Goal: Check status: Check status

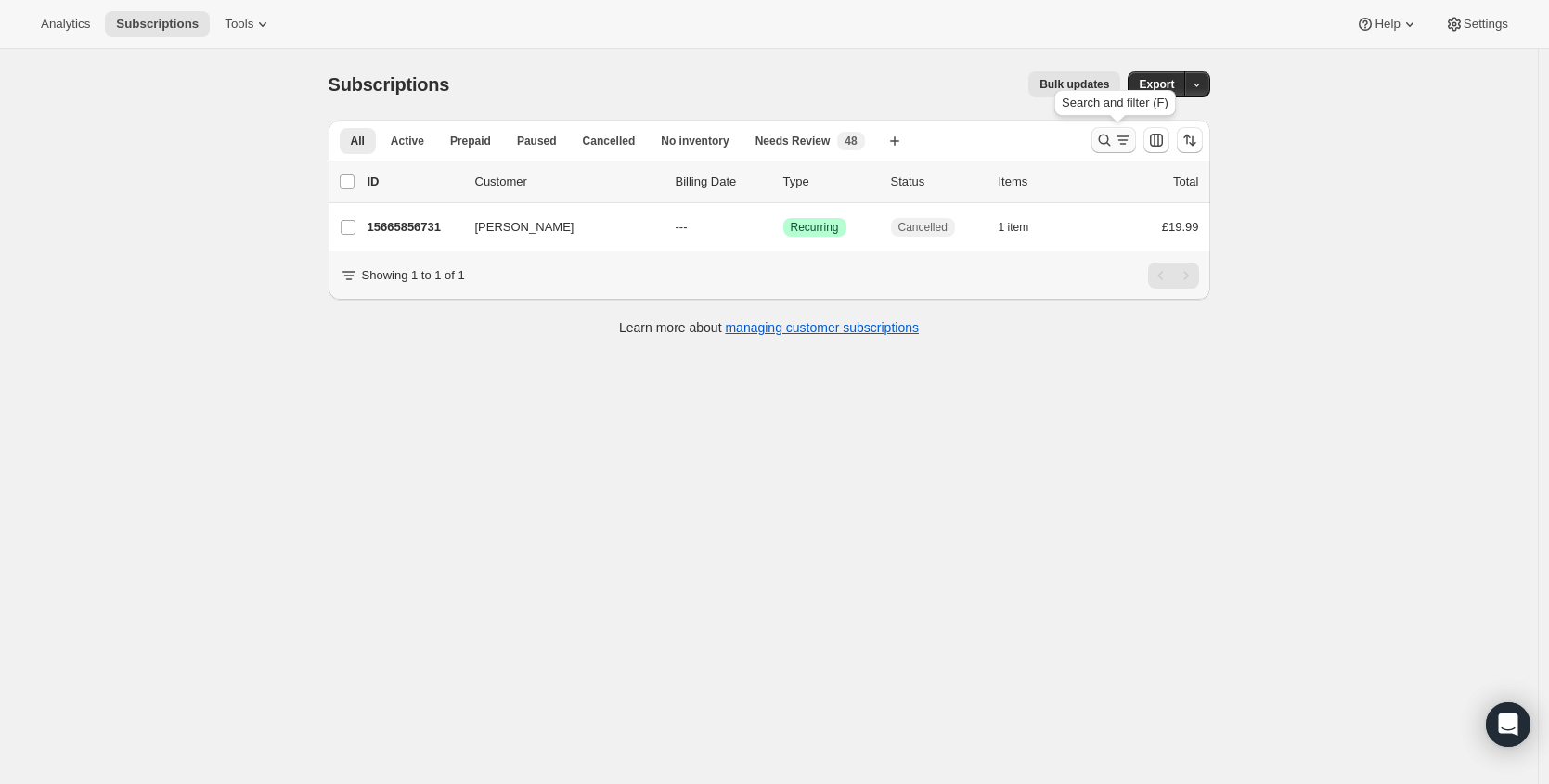
click at [1109, 137] on icon "Search and filter results" at bounding box center [1104, 140] width 18 height 18
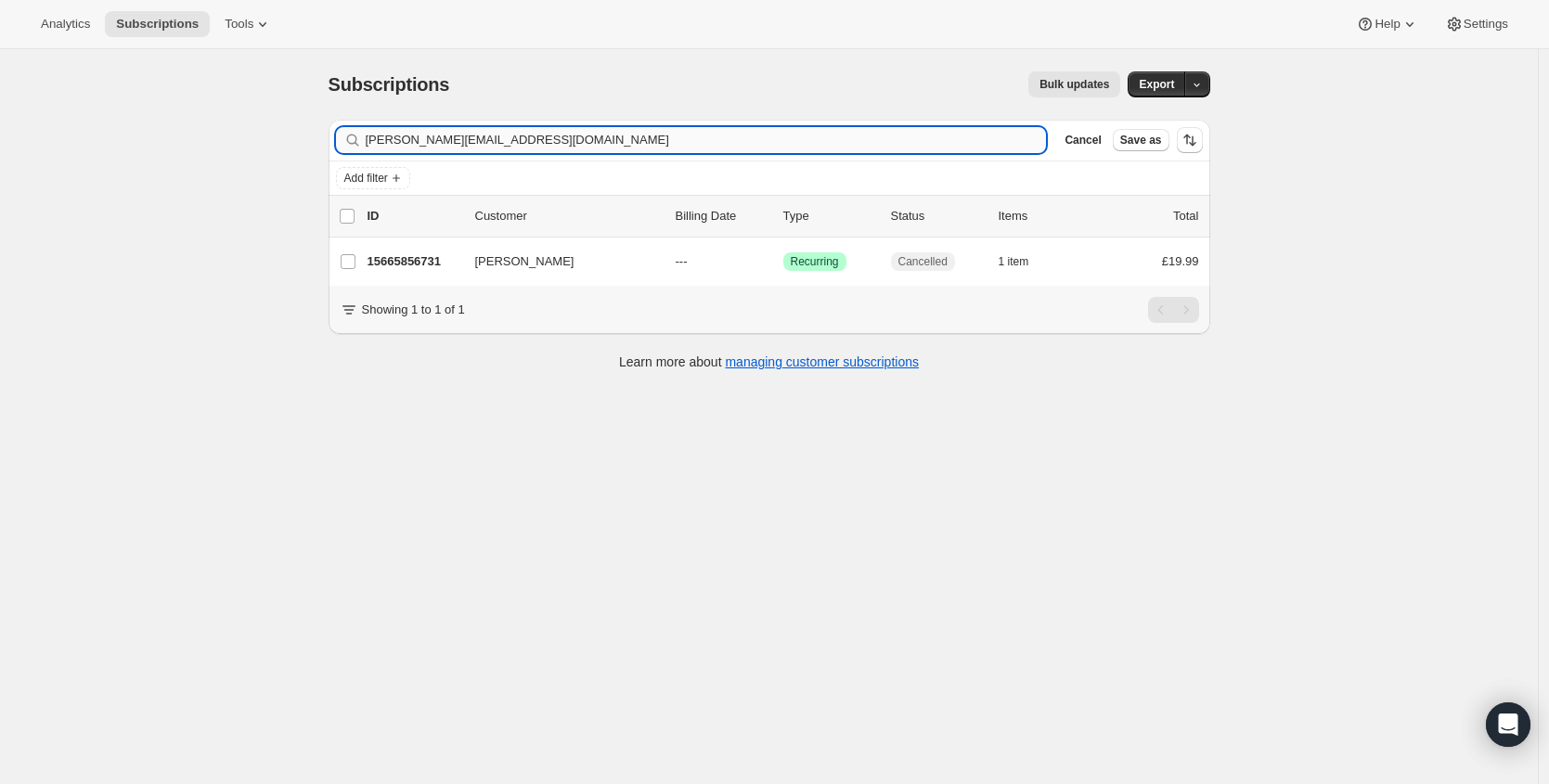
click at [571, 135] on input "[PERSON_NAME][EMAIL_ADDRESS][DOMAIN_NAME]" at bounding box center [706, 140] width 681 height 26
type input "[EMAIL_ADDRESS][DOMAIN_NAME]"
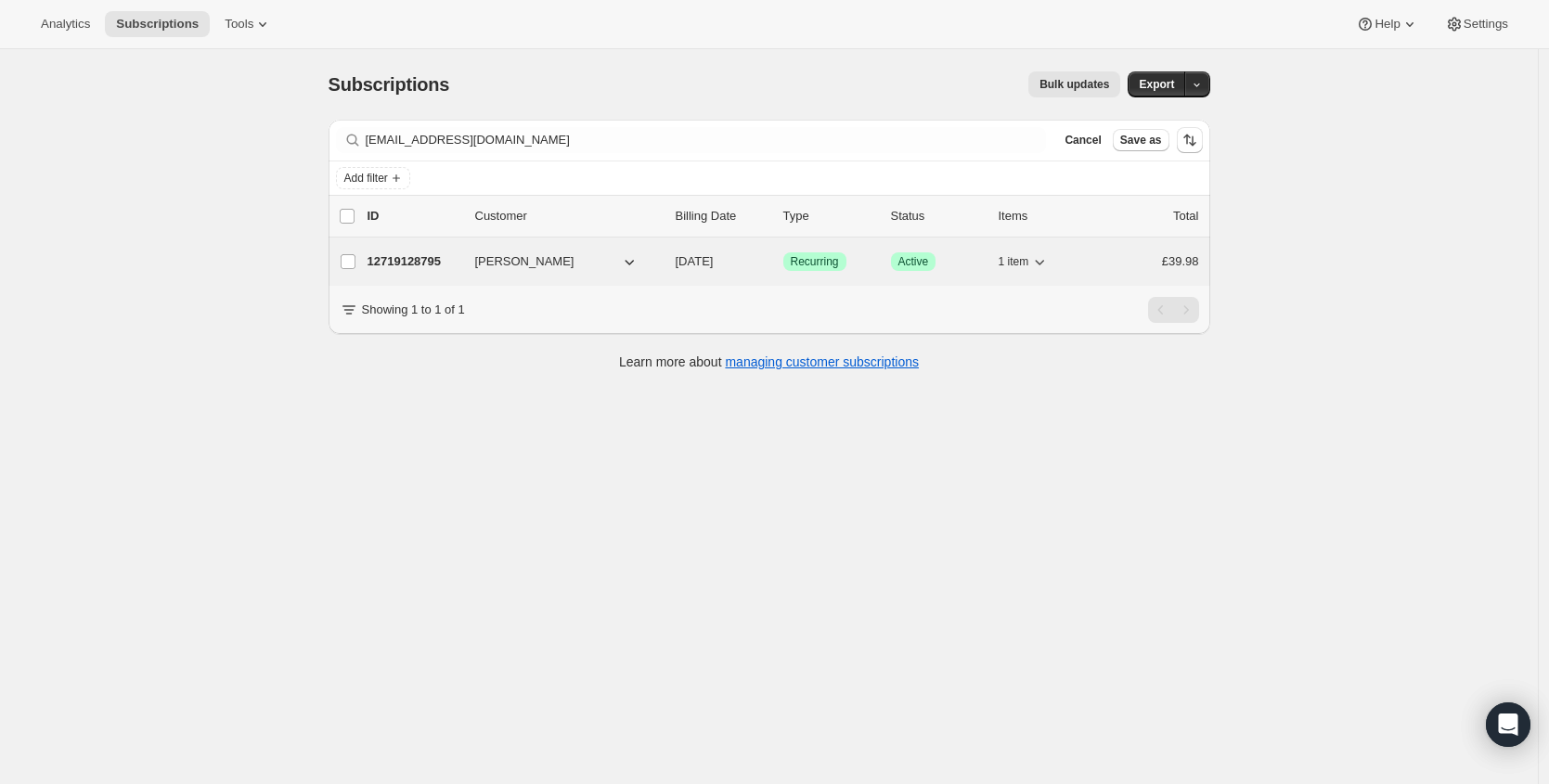
click at [400, 259] on p "12719128795" at bounding box center [414, 261] width 93 height 18
